Goal: Information Seeking & Learning: Learn about a topic

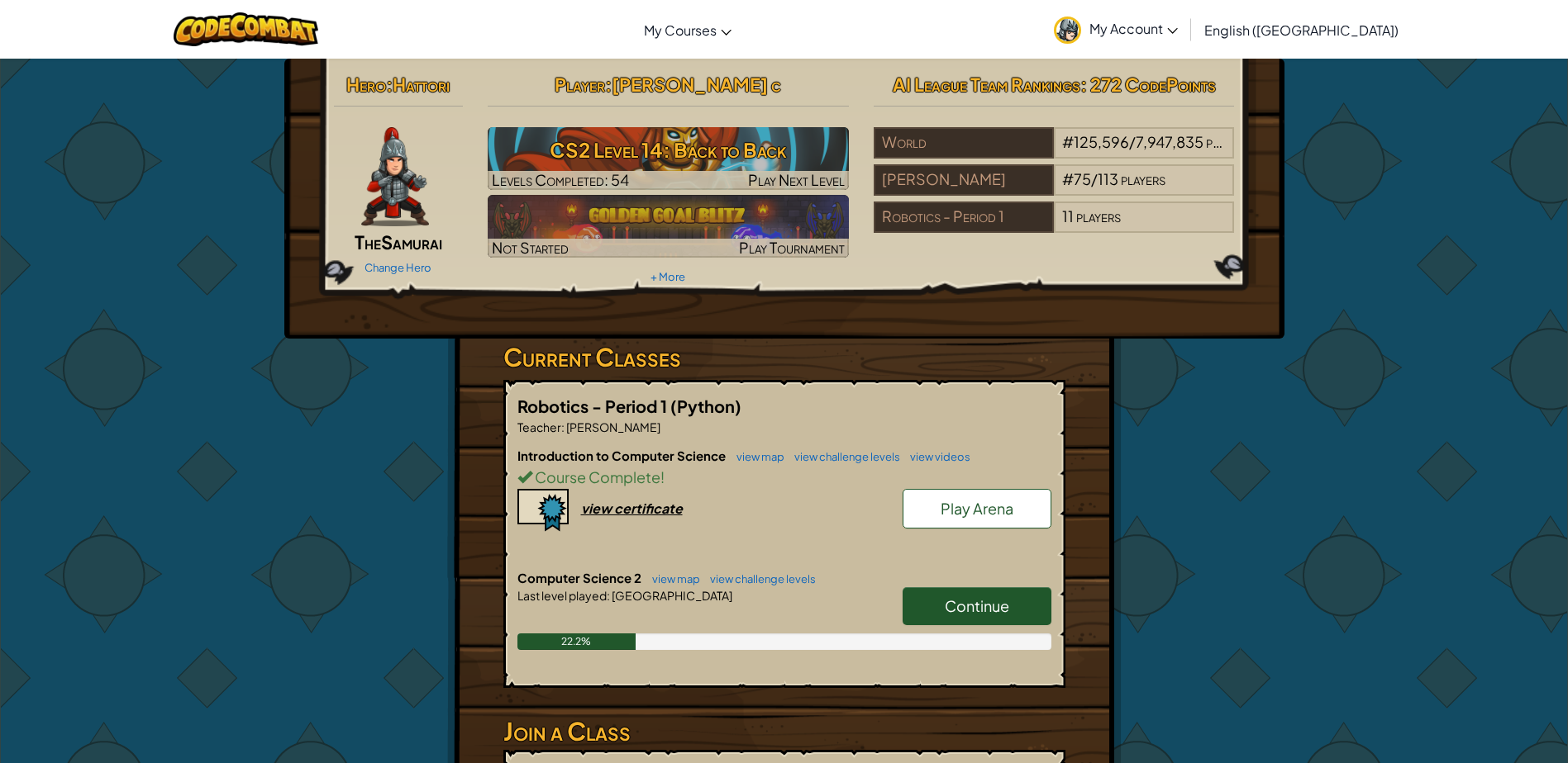
click at [929, 606] on link "Continue" at bounding box center [977, 606] width 149 height 38
select select "en-[GEOGRAPHIC_DATA]"
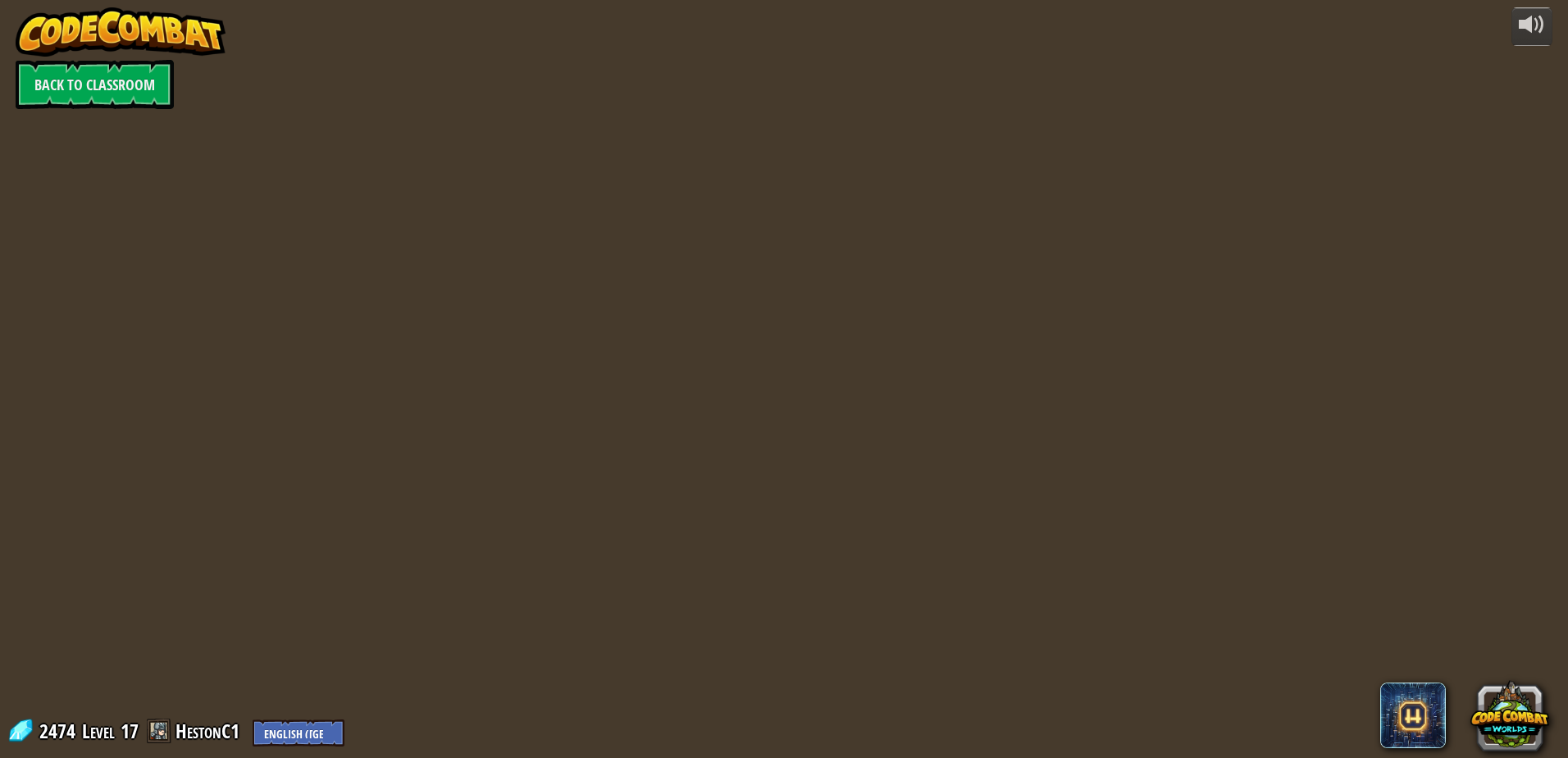
select select "en-[GEOGRAPHIC_DATA]"
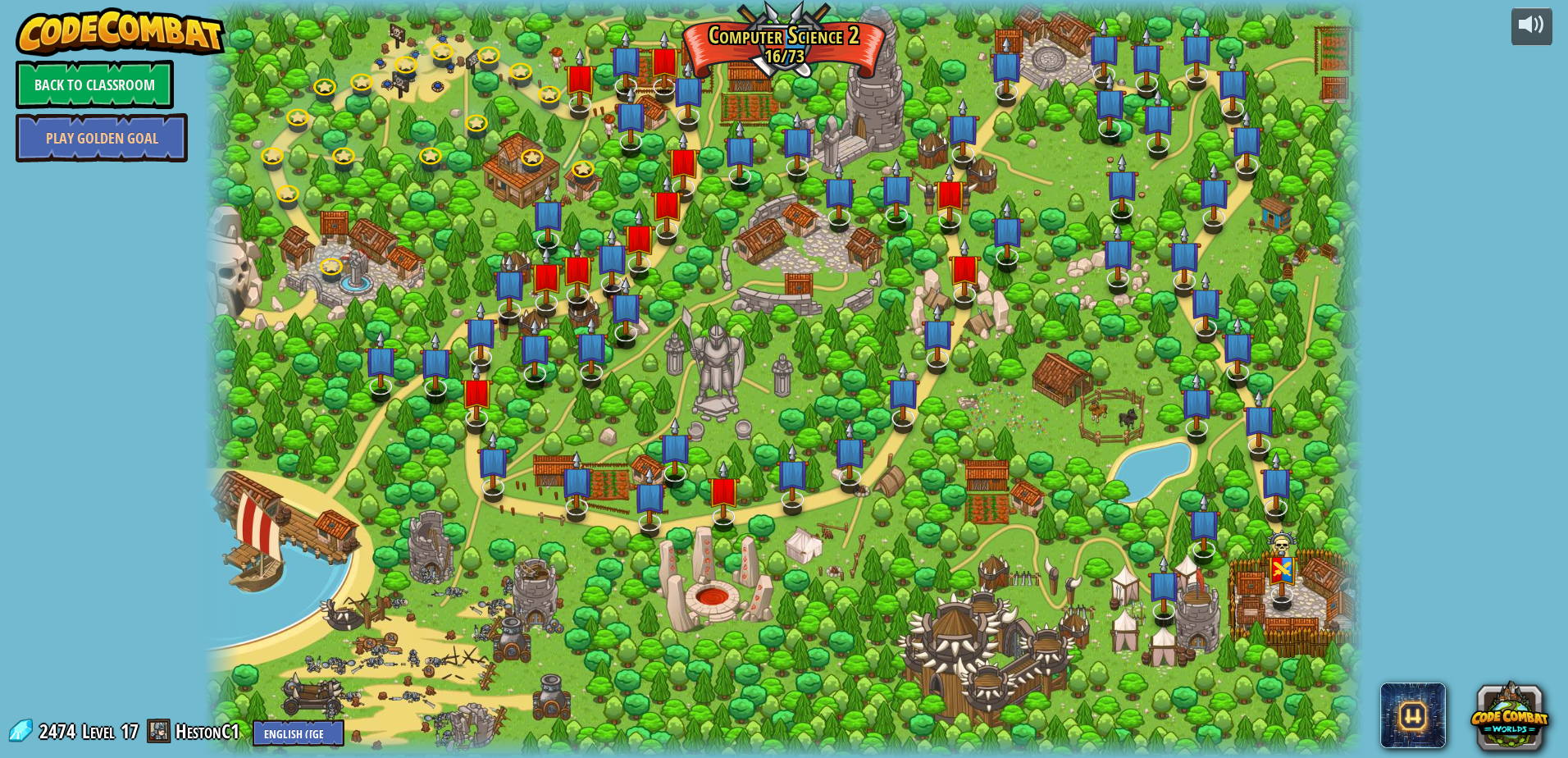
select select "en-[GEOGRAPHIC_DATA]"
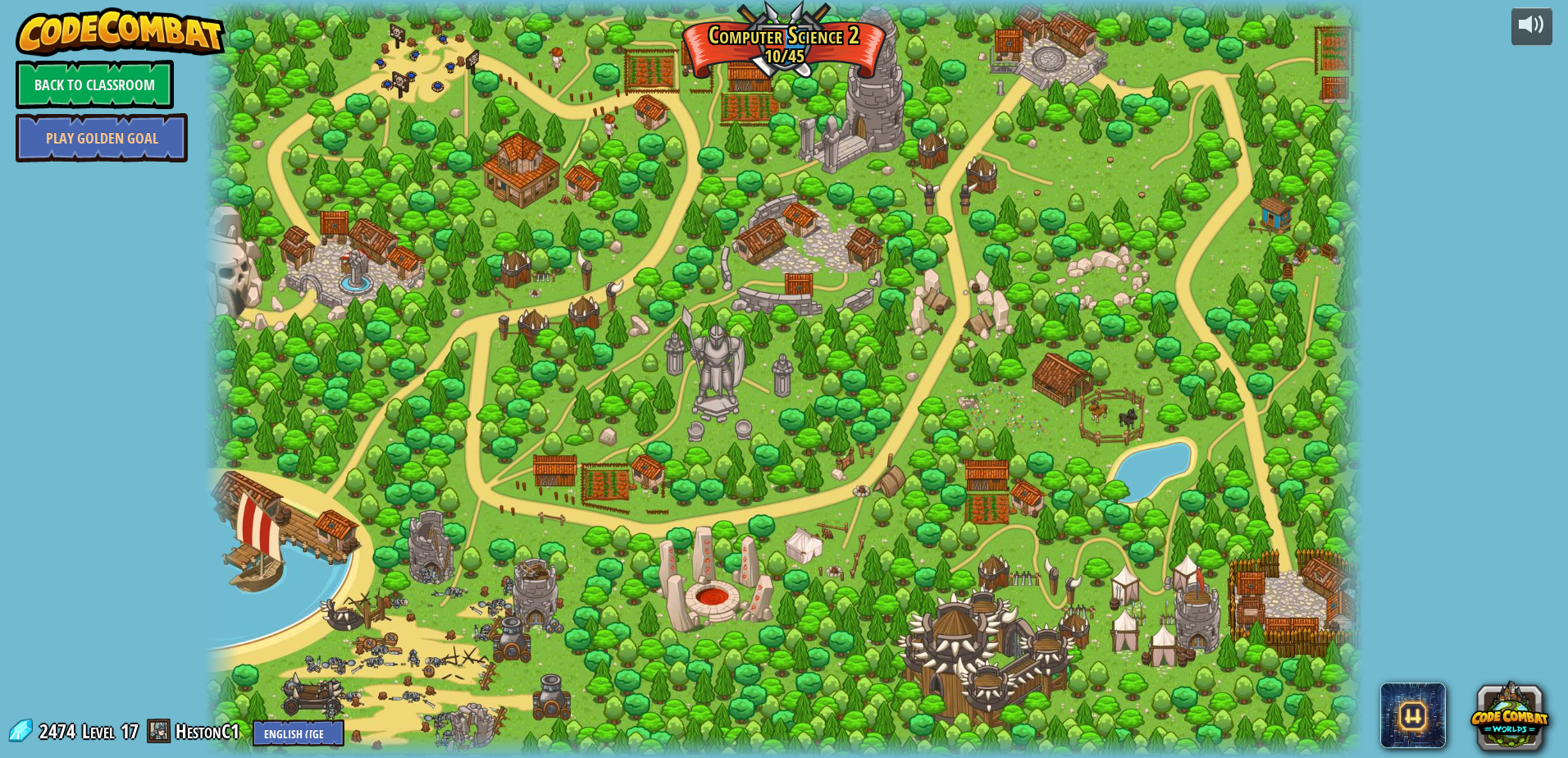
select select "en-[GEOGRAPHIC_DATA]"
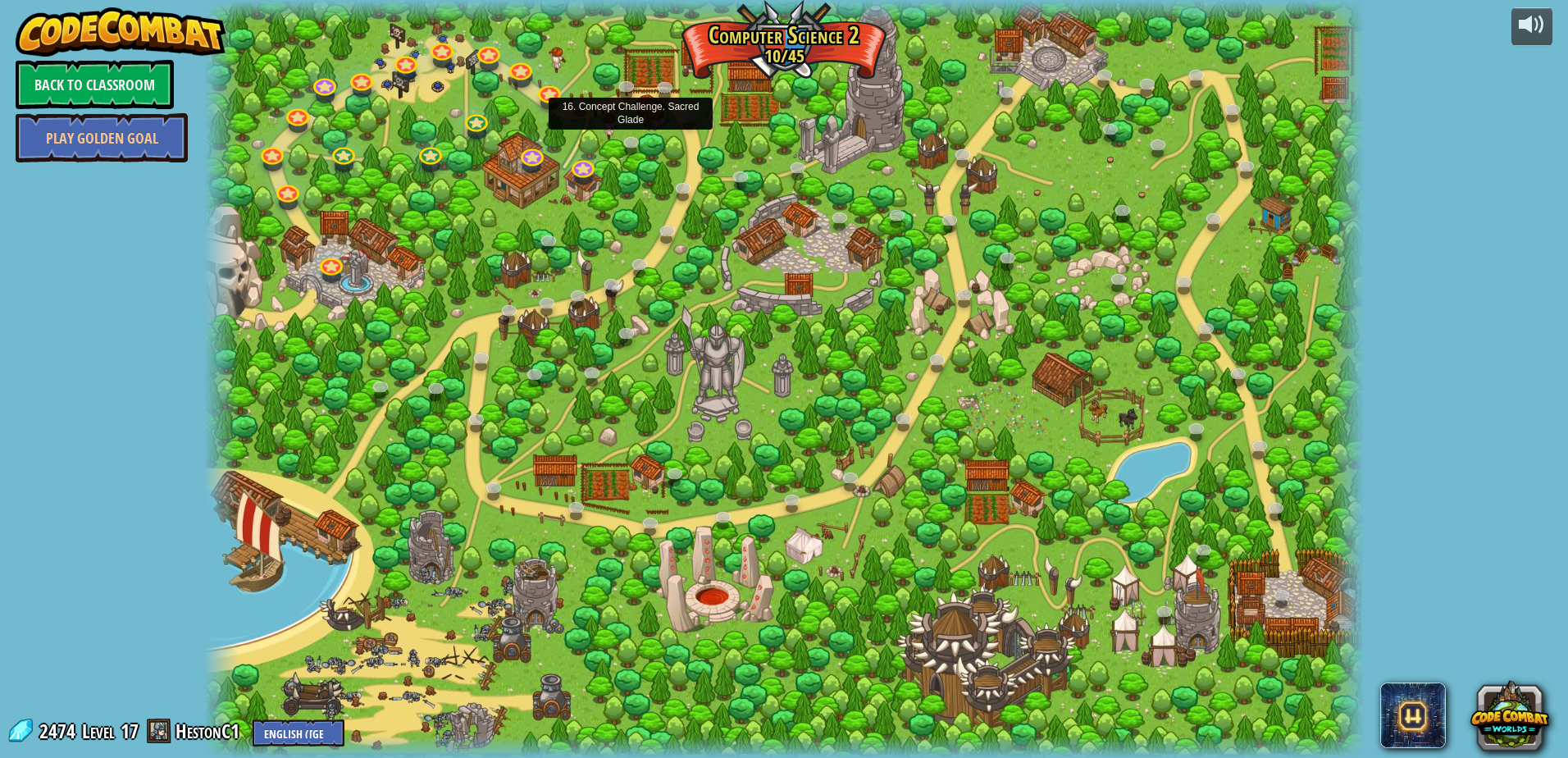
drag, startPoint x: 634, startPoint y: 151, endPoint x: 1128, endPoint y: 369, distance: 540.0
click at [1130, 369] on div at bounding box center [784, 379] width 1160 height 758
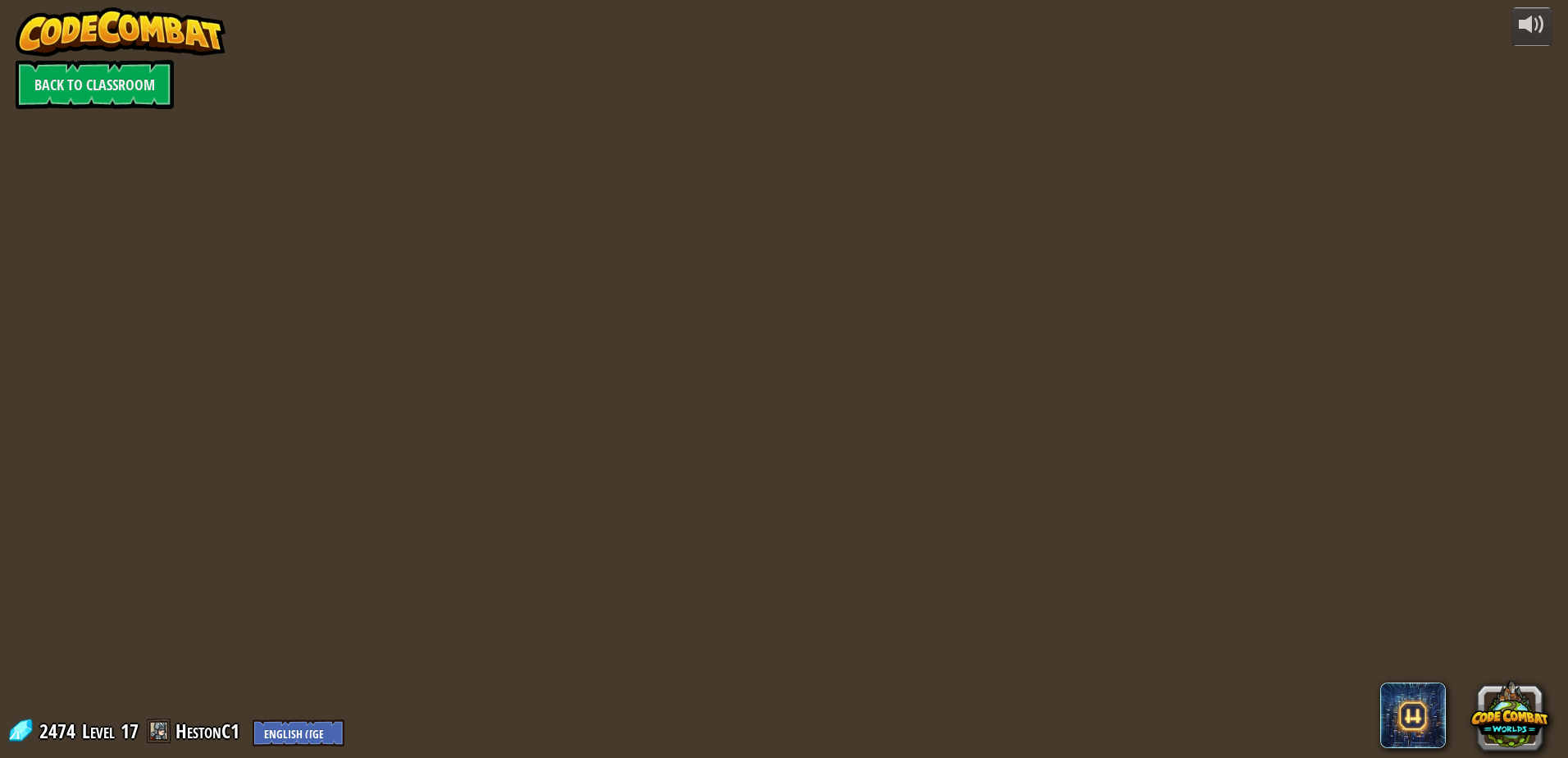
select select "en-[GEOGRAPHIC_DATA]"
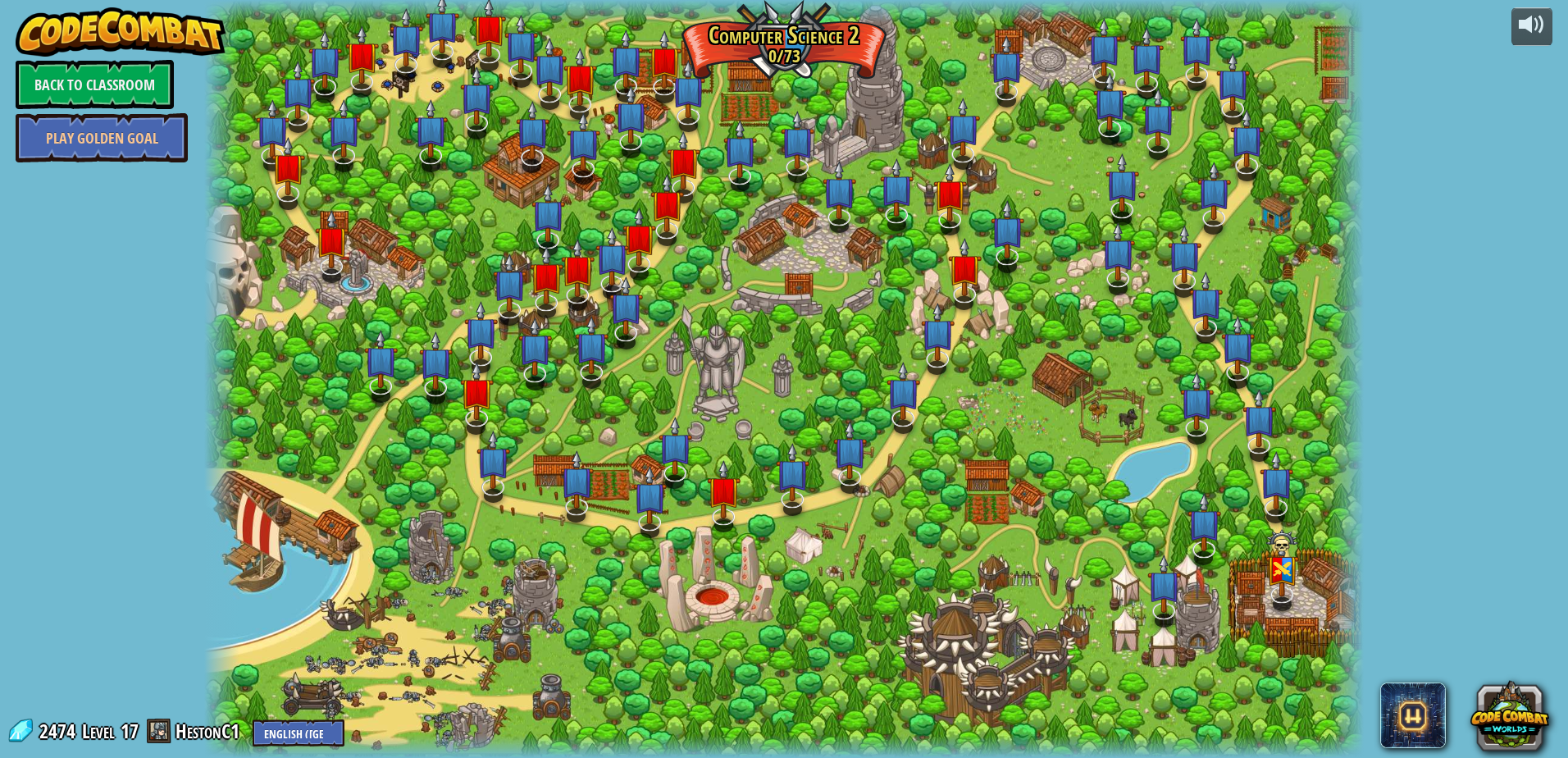
select select "en-[GEOGRAPHIC_DATA]"
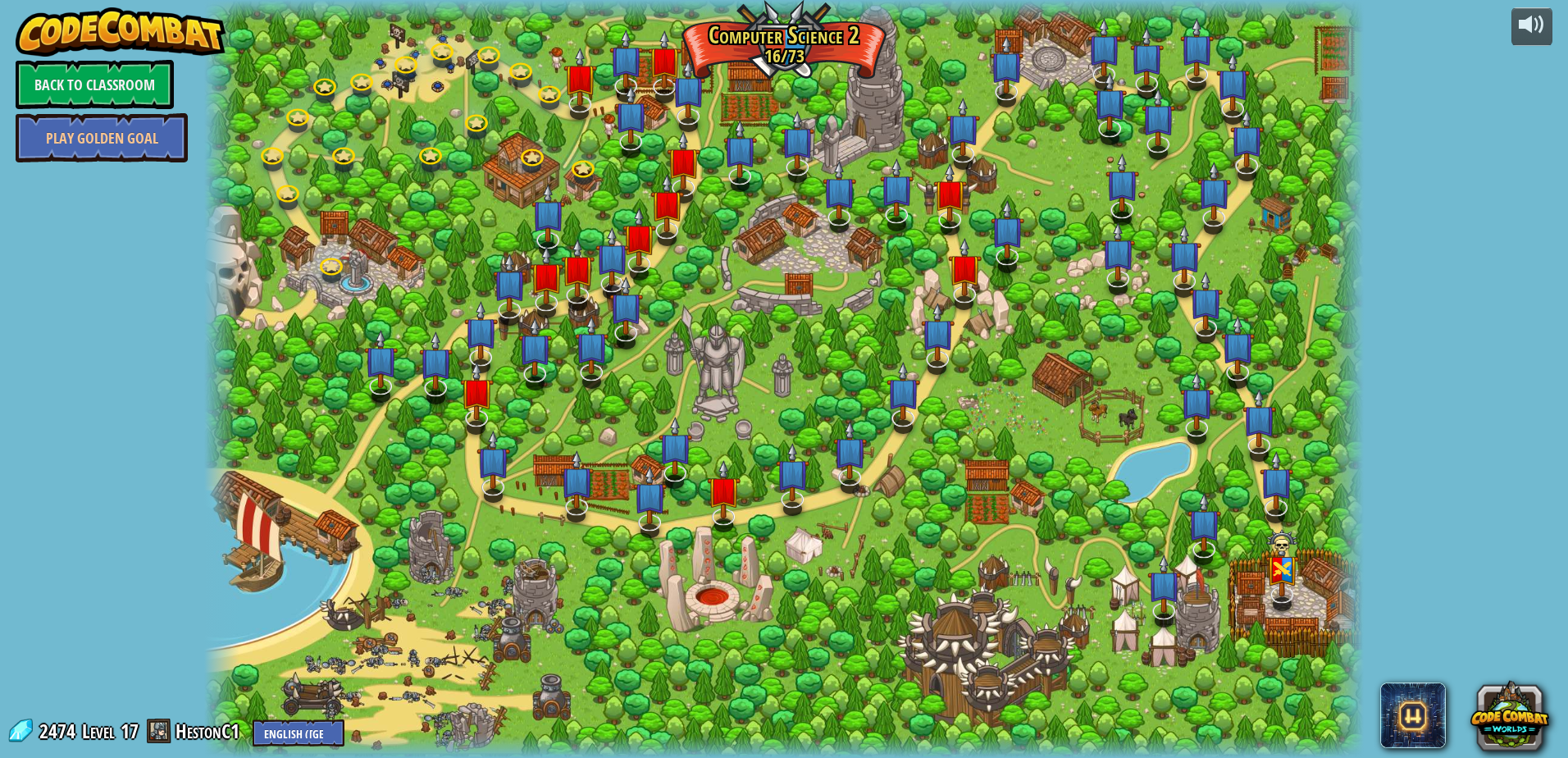
select select "en-[GEOGRAPHIC_DATA]"
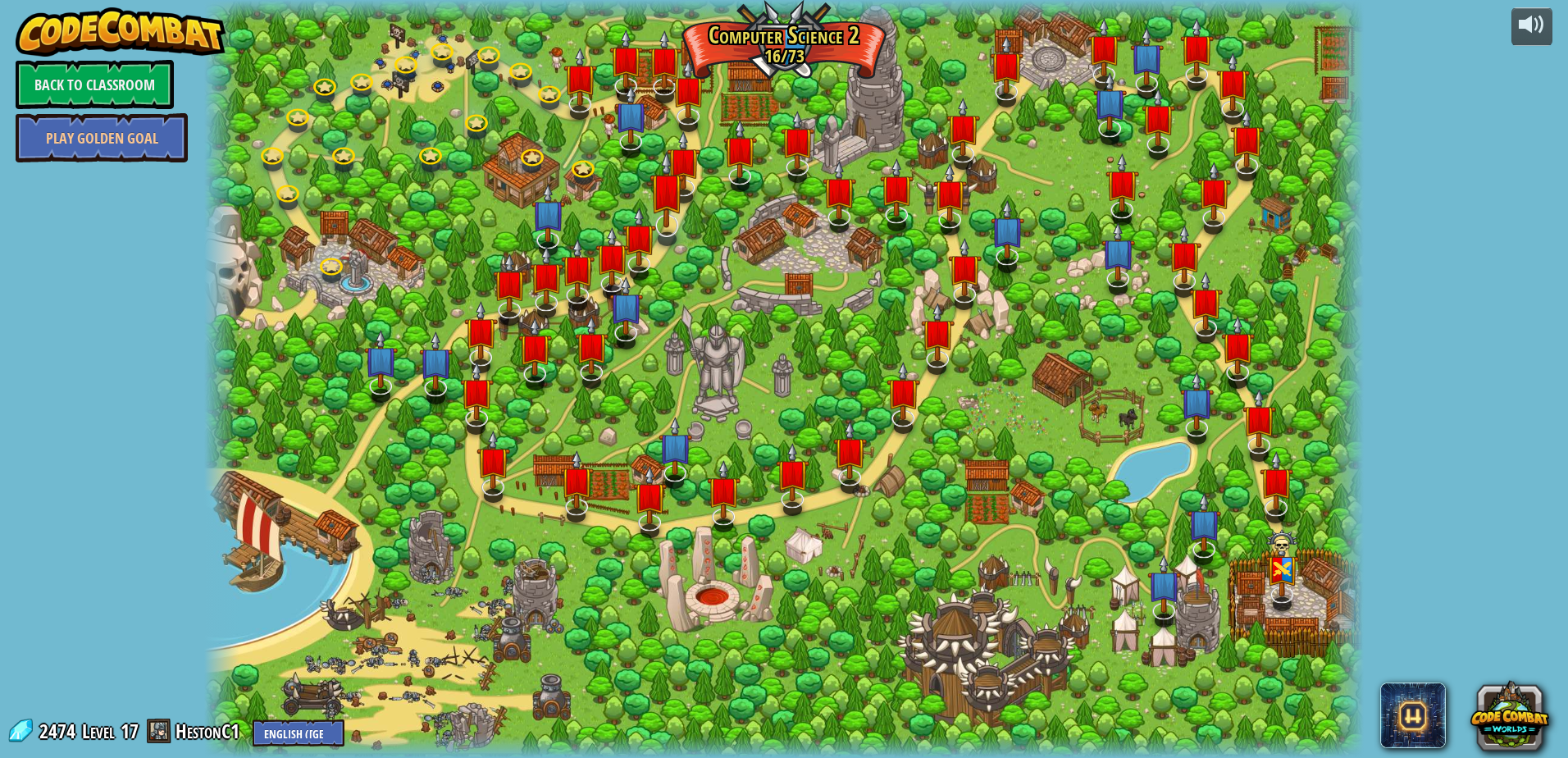
select select "en-[GEOGRAPHIC_DATA]"
